Goal: Navigation & Orientation: Understand site structure

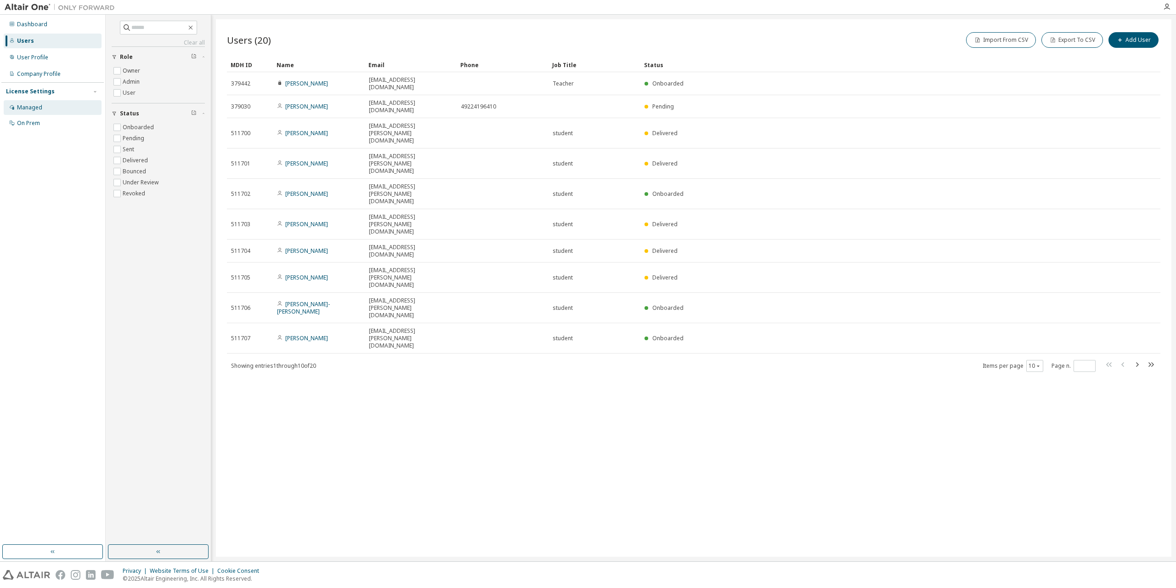
click at [32, 106] on div "Managed" at bounding box center [29, 107] width 25 height 7
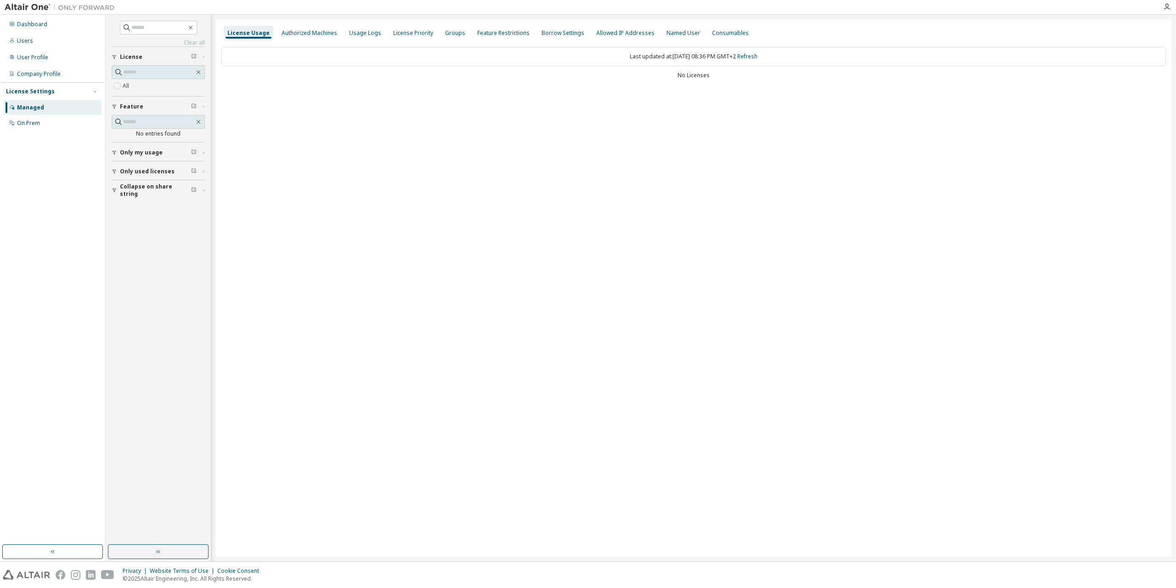
click at [154, 170] on span "Only used licenses" at bounding box center [147, 171] width 55 height 7
click at [29, 53] on div "User Profile" at bounding box center [53, 57] width 98 height 15
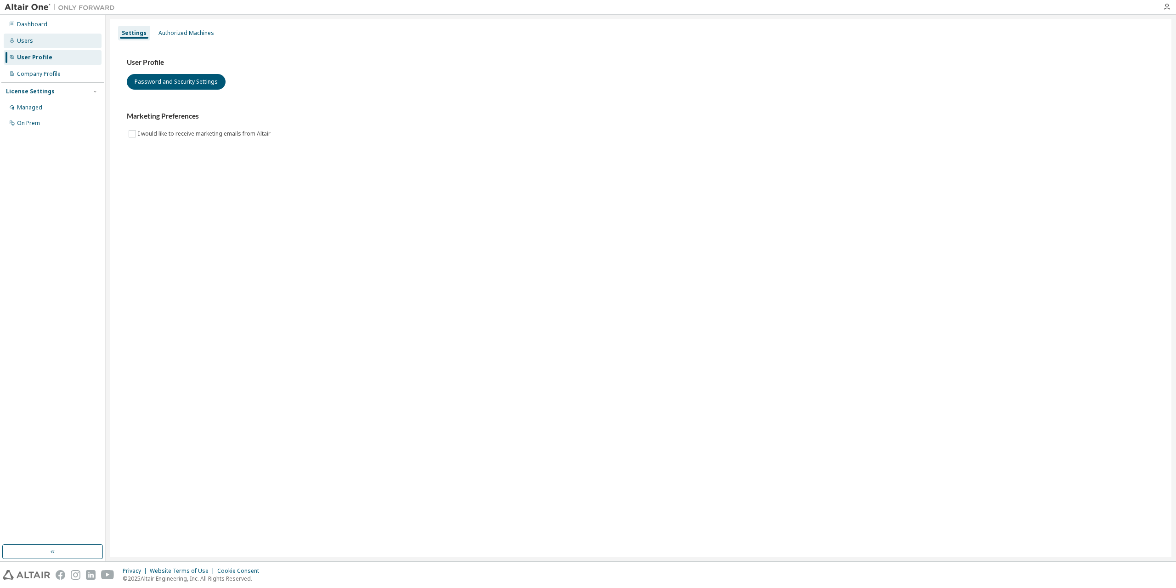
click at [30, 42] on div "Users" at bounding box center [25, 40] width 16 height 7
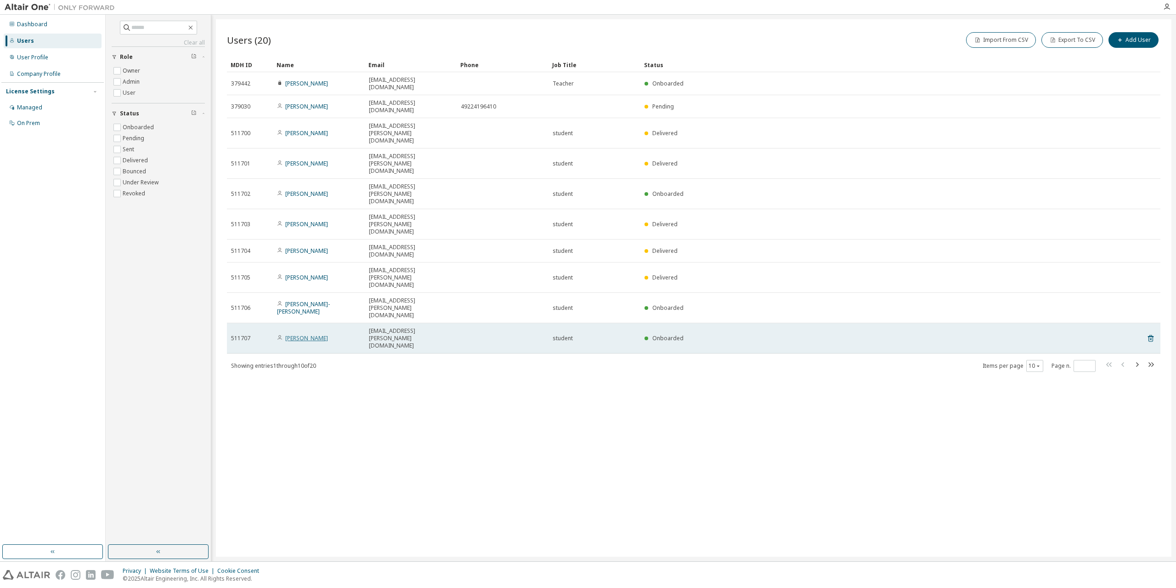
click at [304, 334] on link "[PERSON_NAME]" at bounding box center [306, 338] width 43 height 8
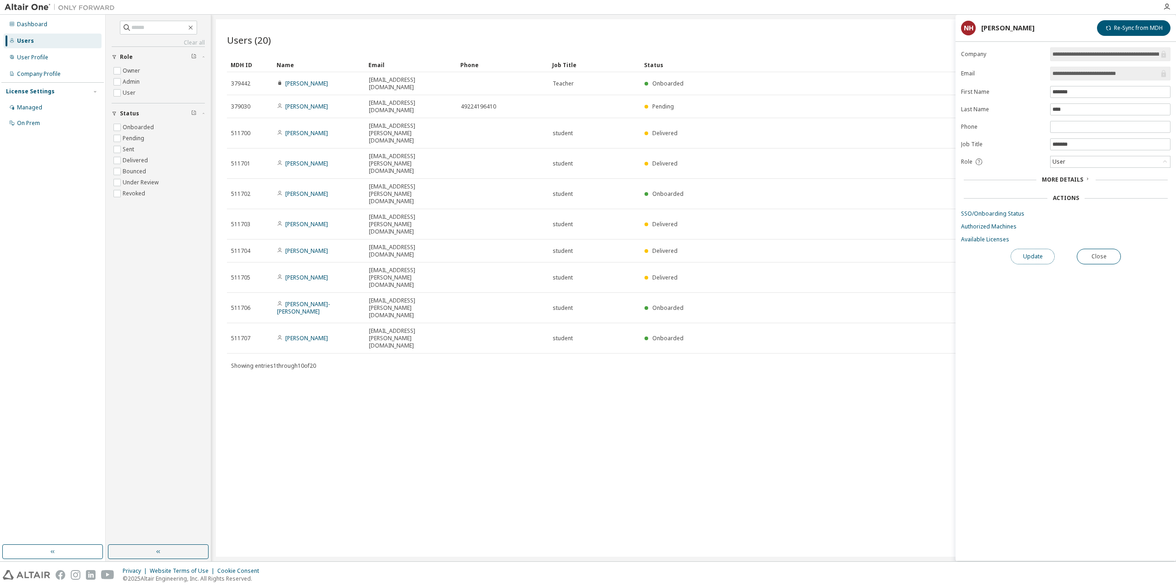
click at [1024, 252] on button "Update" at bounding box center [1033, 257] width 44 height 16
click at [990, 238] on link "Available Licenses" at bounding box center [1065, 239] width 209 height 7
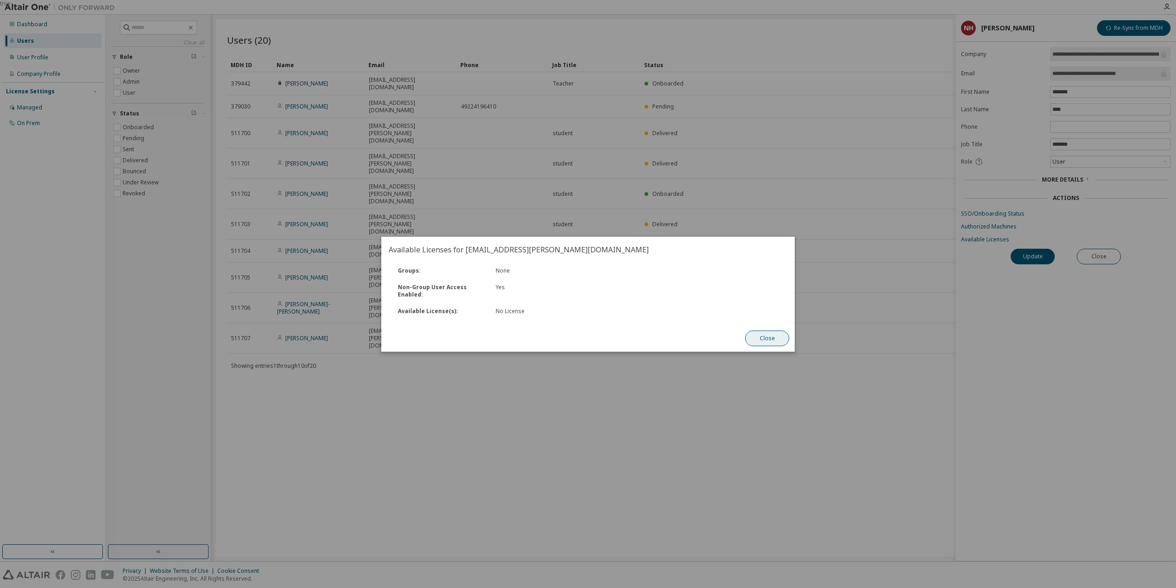
click at [779, 340] on button "Close" at bounding box center [767, 338] width 44 height 16
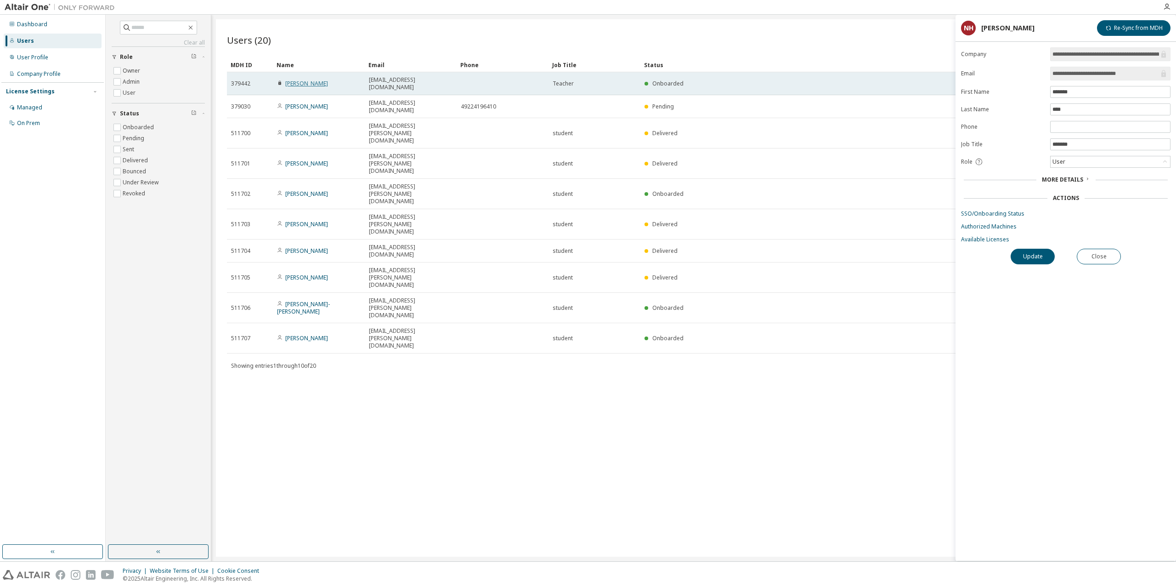
click at [311, 79] on link "[PERSON_NAME]" at bounding box center [306, 83] width 43 height 8
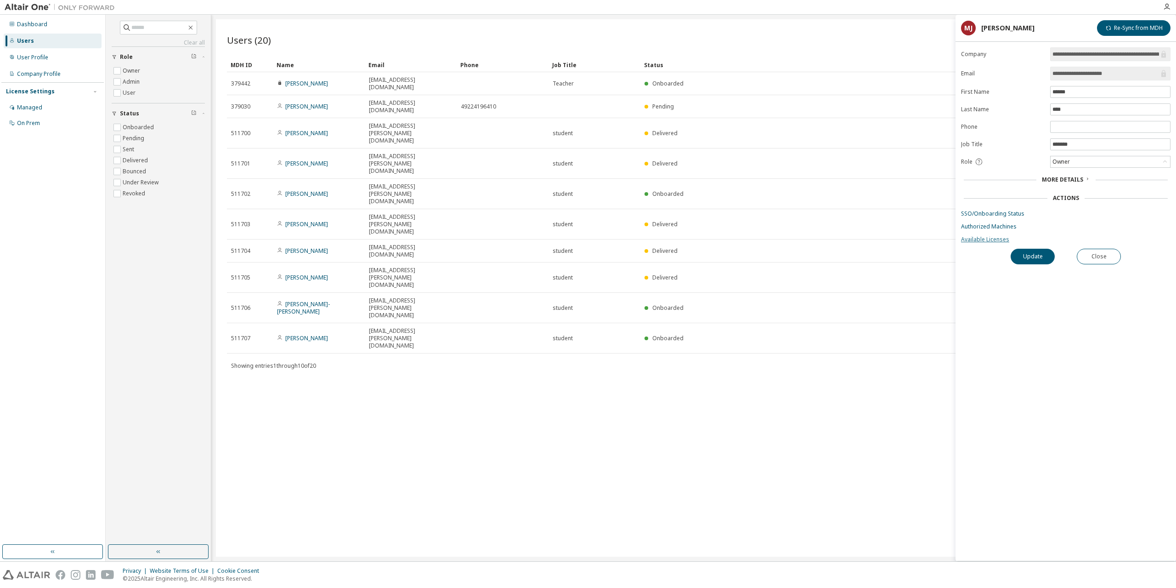
click at [994, 241] on link "Available Licenses" at bounding box center [1065, 239] width 209 height 7
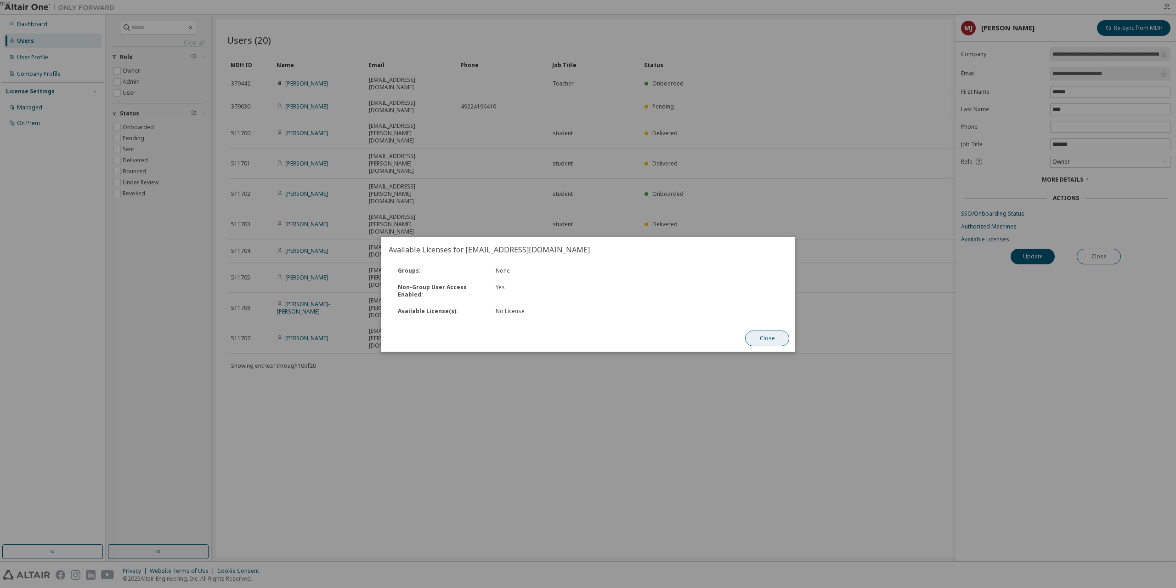
click at [772, 336] on button "Close" at bounding box center [767, 338] width 44 height 16
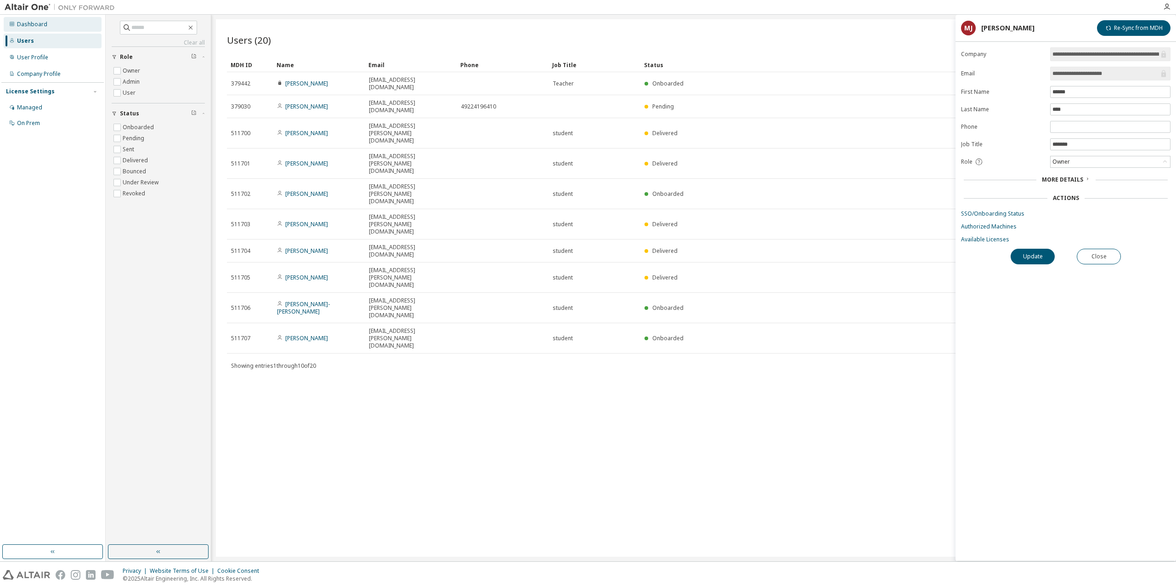
click at [30, 25] on div "Dashboard" at bounding box center [32, 24] width 30 height 7
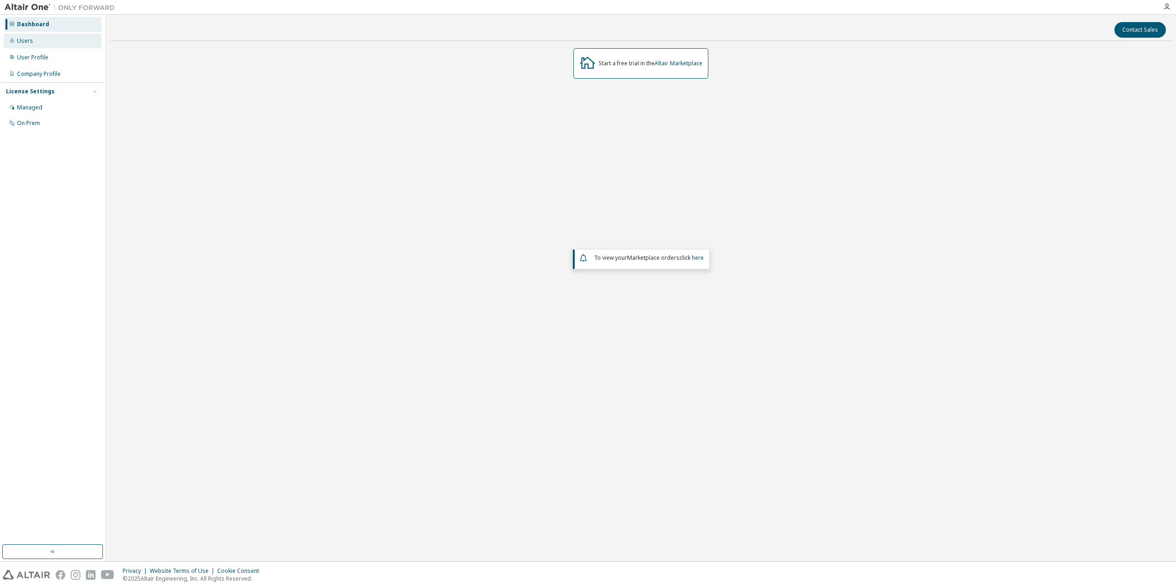
click at [24, 41] on div "Users" at bounding box center [25, 40] width 16 height 7
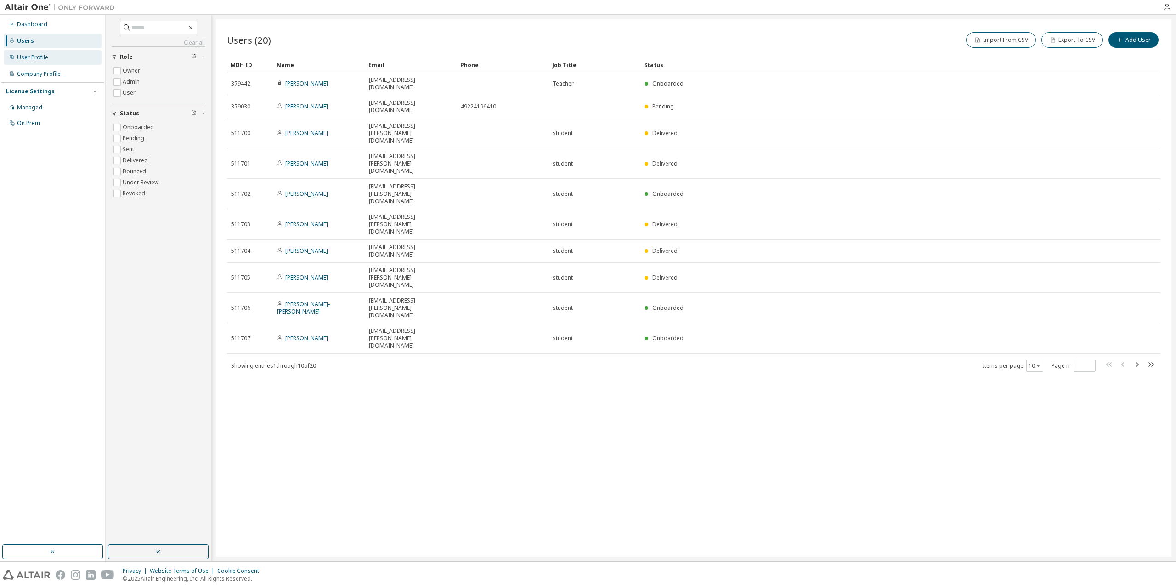
click at [35, 51] on div "User Profile" at bounding box center [53, 57] width 98 height 15
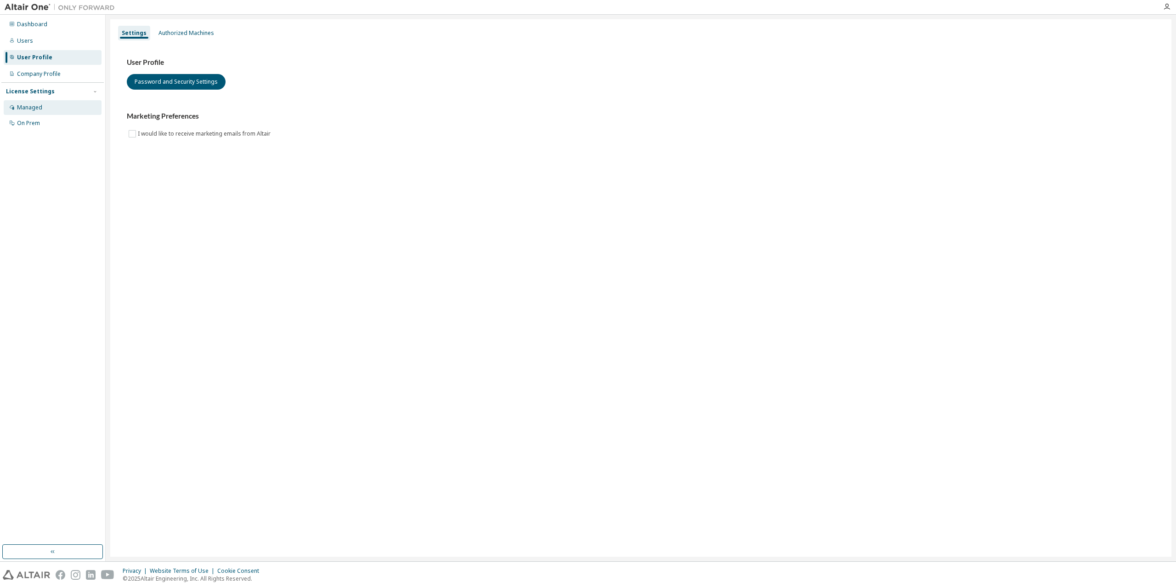
click at [31, 107] on div "Managed" at bounding box center [29, 107] width 25 height 7
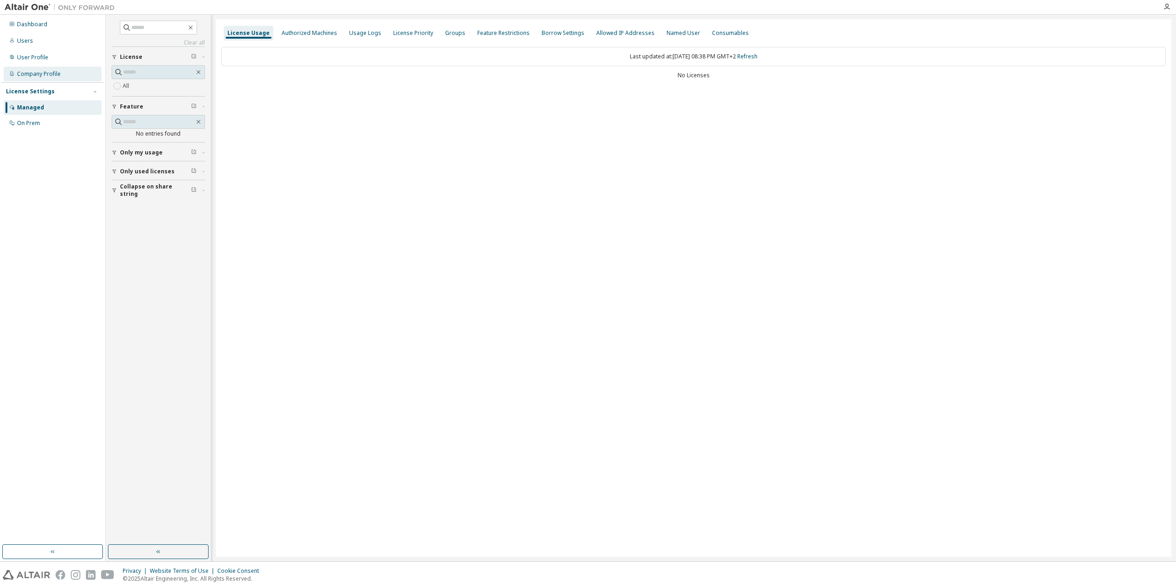
click at [37, 67] on div "Company Profile" at bounding box center [53, 74] width 98 height 15
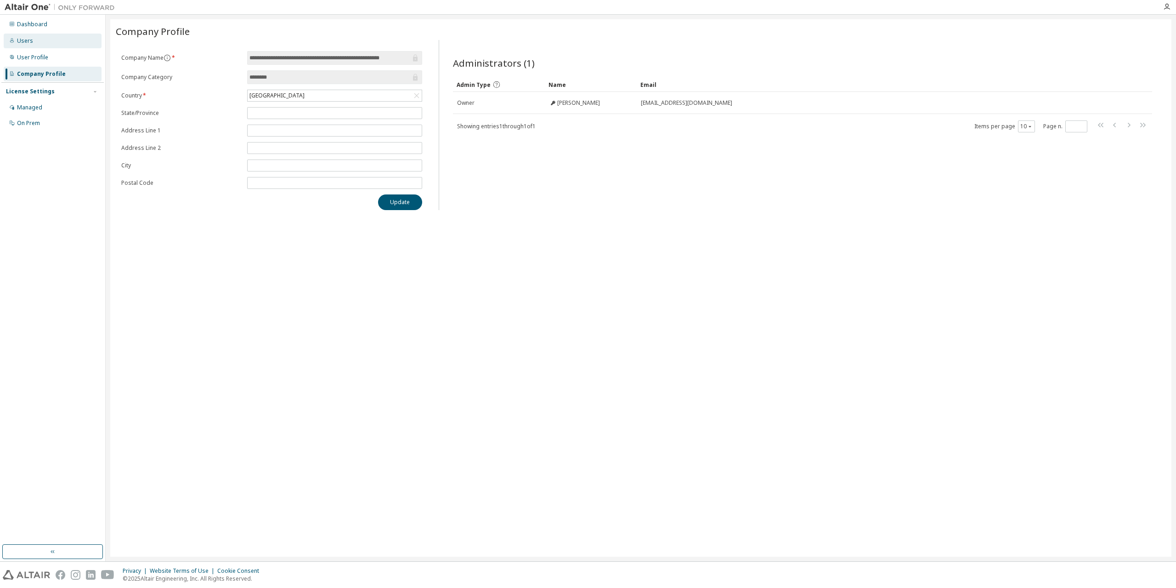
click at [32, 39] on div "Users" at bounding box center [53, 41] width 98 height 15
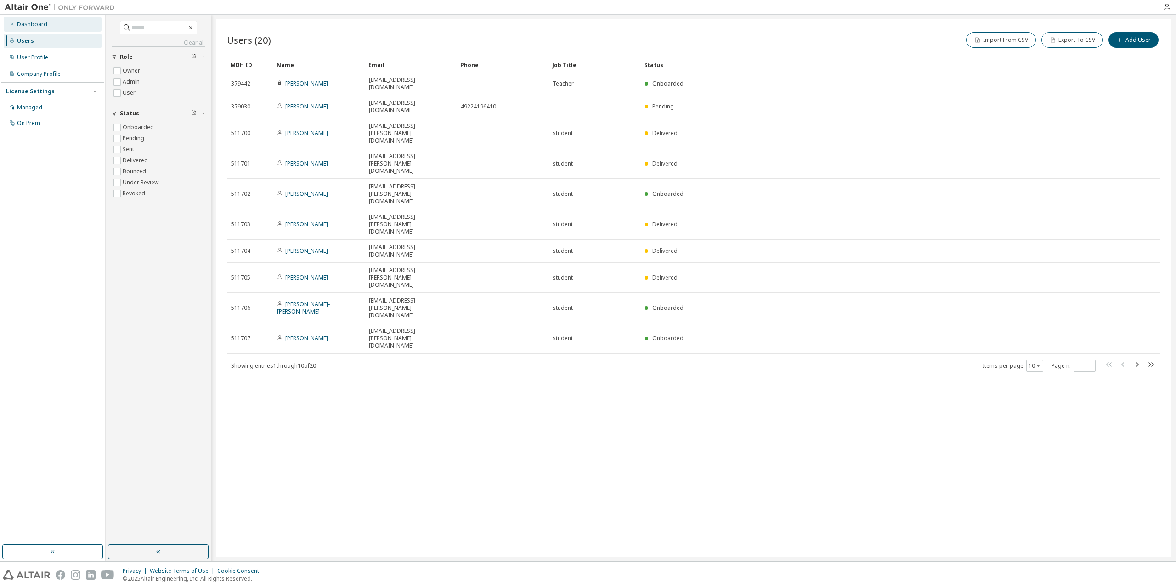
click at [32, 23] on div "Dashboard" at bounding box center [32, 24] width 30 height 7
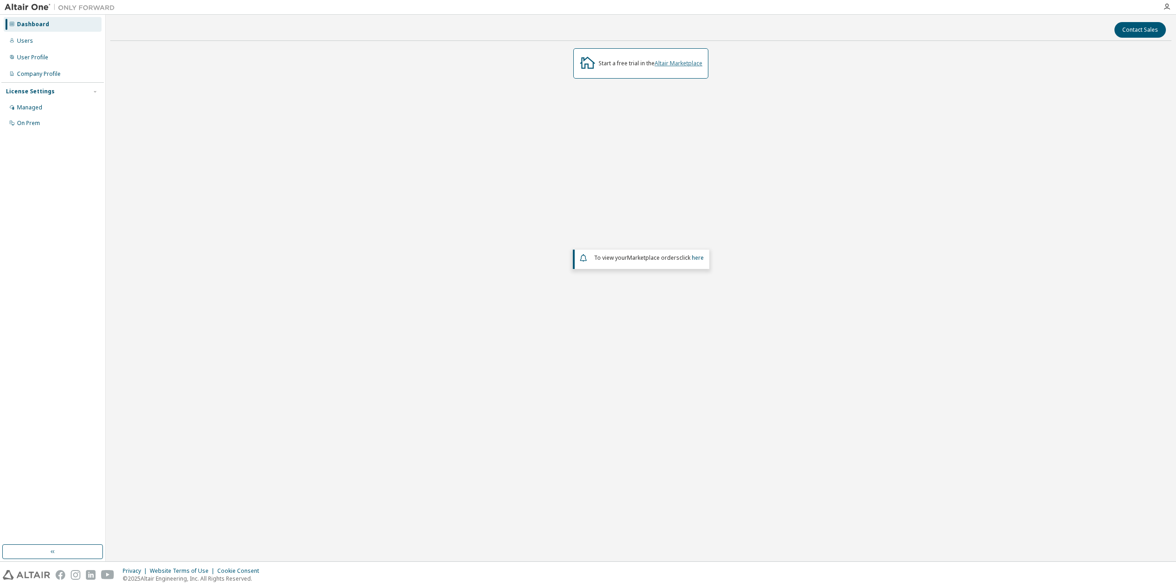
click at [694, 64] on link "Altair Marketplace" at bounding box center [679, 63] width 48 height 8
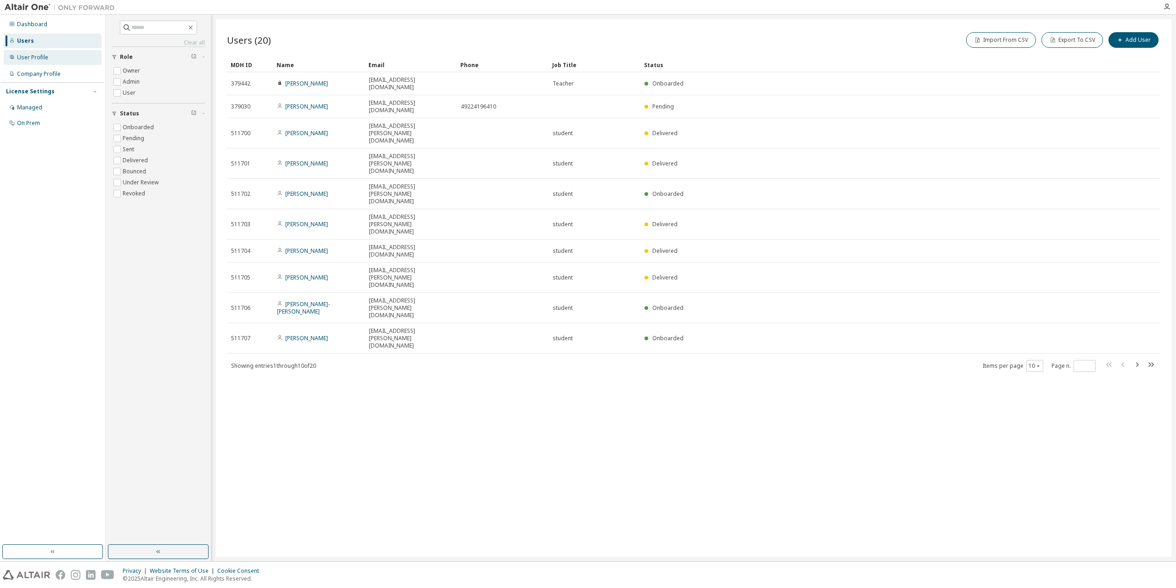
click at [49, 57] on div "User Profile" at bounding box center [53, 57] width 98 height 15
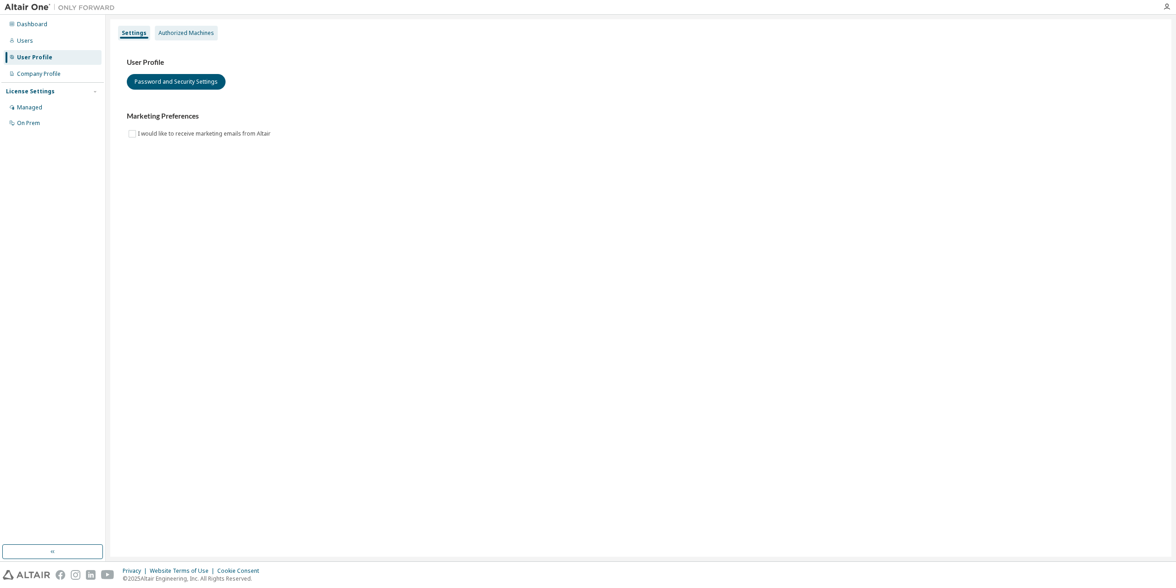
click at [190, 34] on div "Authorized Machines" at bounding box center [186, 32] width 56 height 7
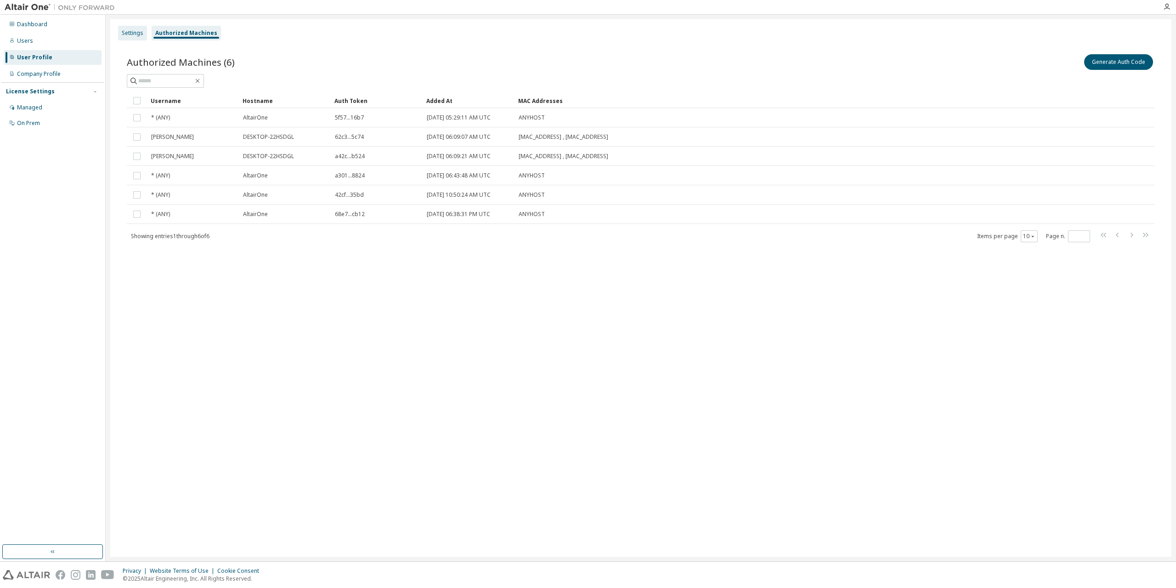
click at [131, 30] on div "Settings" at bounding box center [133, 32] width 22 height 7
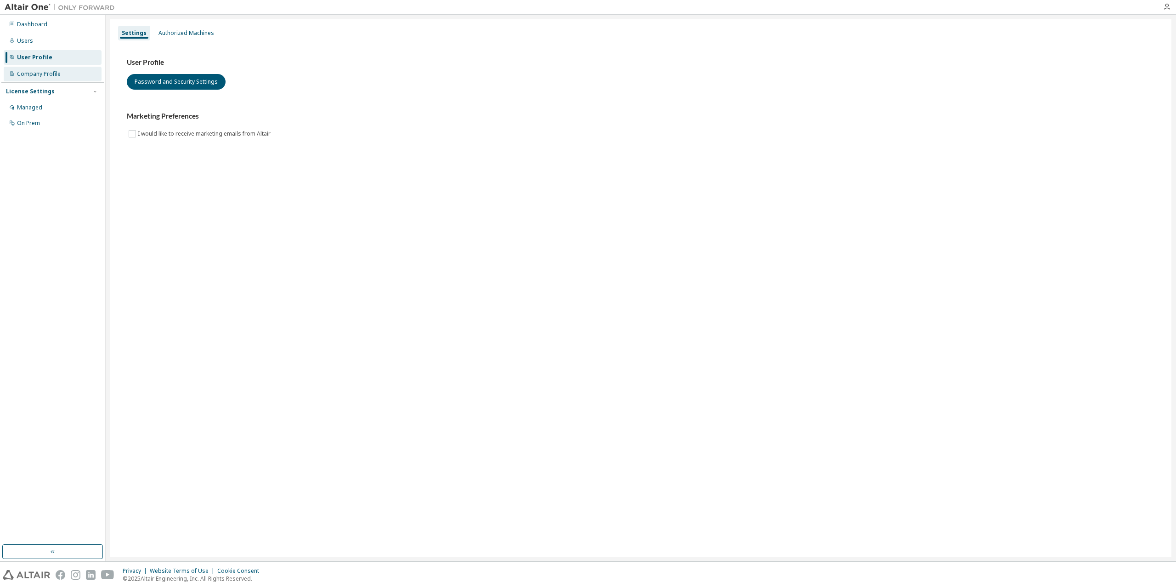
click at [39, 73] on div "Company Profile" at bounding box center [39, 73] width 44 height 7
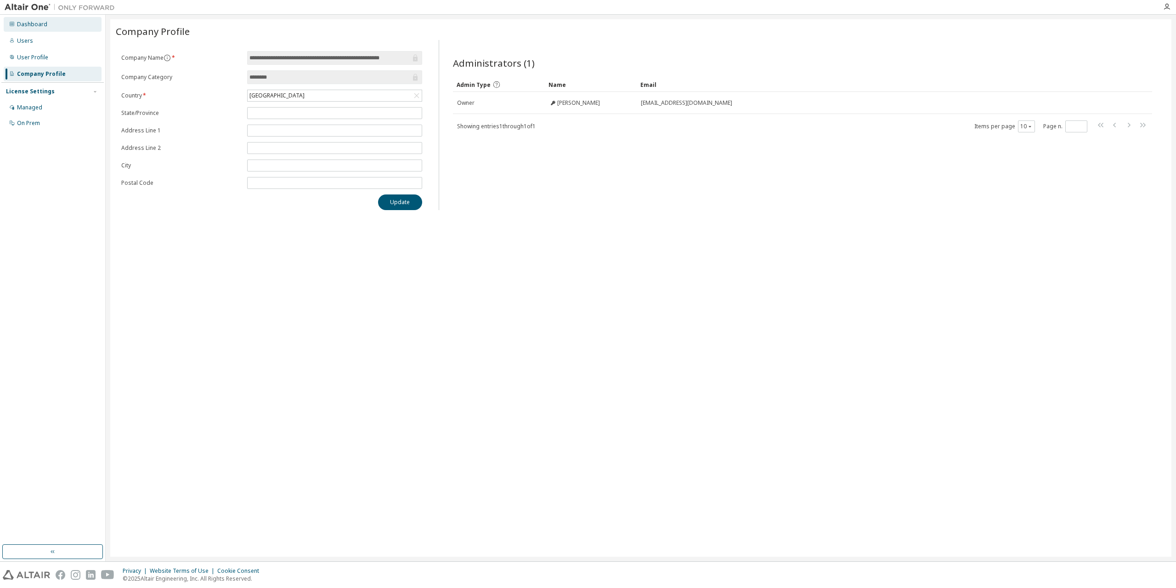
click at [30, 25] on div "Dashboard" at bounding box center [32, 24] width 30 height 7
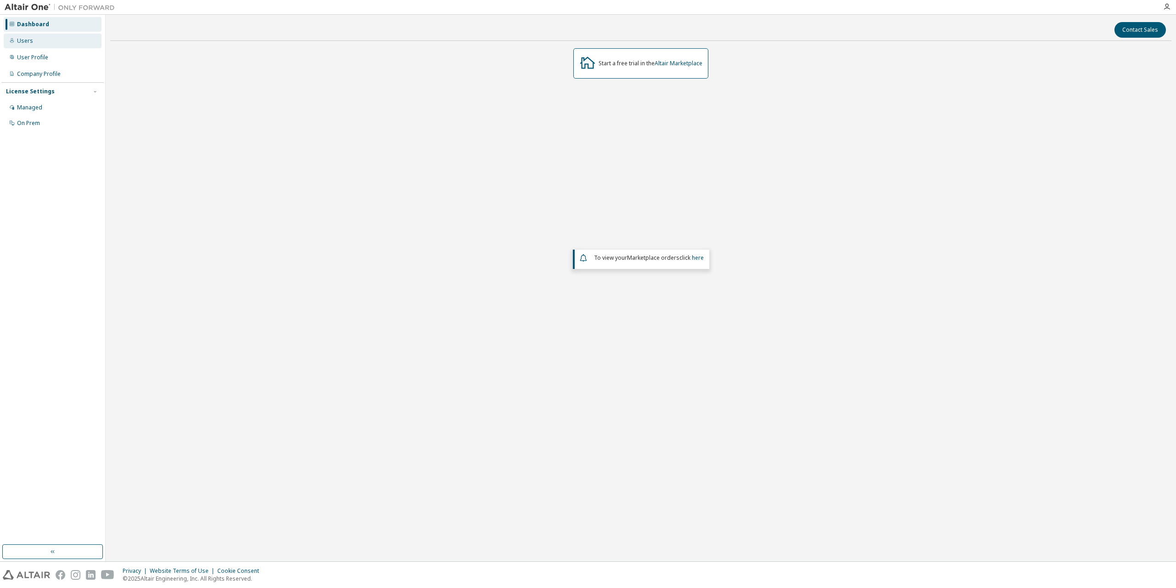
click at [39, 39] on div "Users" at bounding box center [53, 41] width 98 height 15
